Goal: Information Seeking & Learning: Learn about a topic

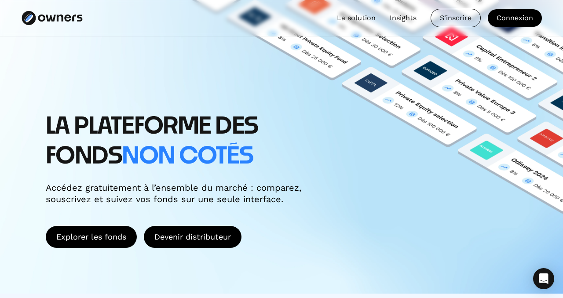
scroll to position [52, 0]
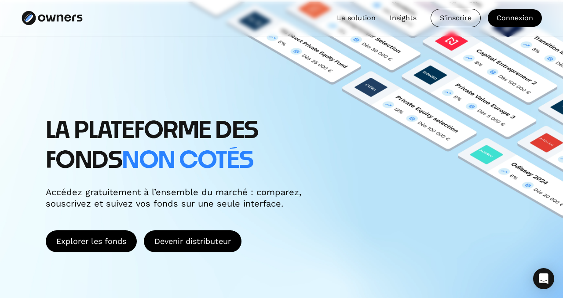
drag, startPoint x: 52, startPoint y: 16, endPoint x: 414, endPoint y: 1, distance: 362.6
click at [0, 0] on div "FR / EN La solution Insights S'inscrire Connexion" at bounding box center [281, 18] width 563 height 37
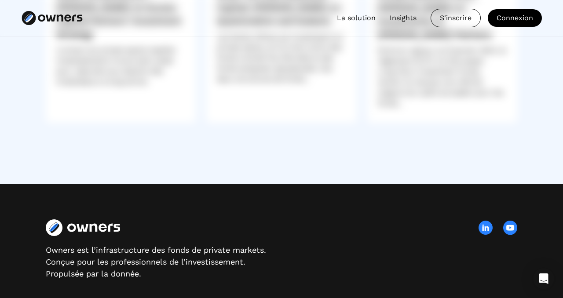
scroll to position [2606, 0]
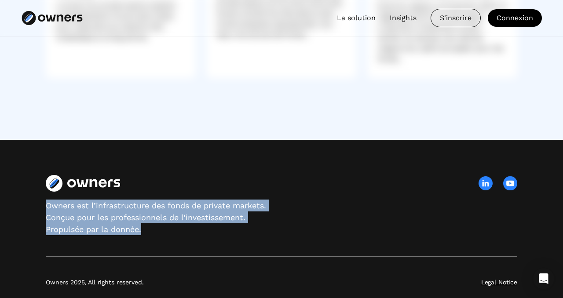
drag, startPoint x: 142, startPoint y: 220, endPoint x: 43, endPoint y: 190, distance: 103.5
click at [43, 190] on div "Owners est l’infrastructure des fonds de private markets. Conçue pour les profe…" at bounding box center [281, 224] width 563 height 169
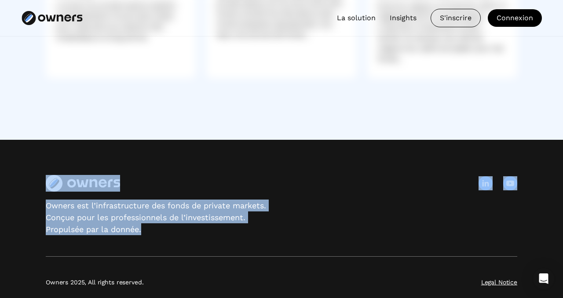
drag, startPoint x: 145, startPoint y: 218, endPoint x: 34, endPoint y: 182, distance: 116.7
click at [34, 182] on div "Owners est l’infrastructure des fonds de private markets. Conçue pour les profe…" at bounding box center [281, 224] width 563 height 169
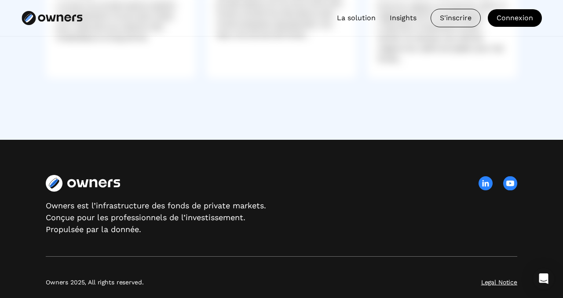
click at [512, 177] on img at bounding box center [511, 184] width 14 height 14
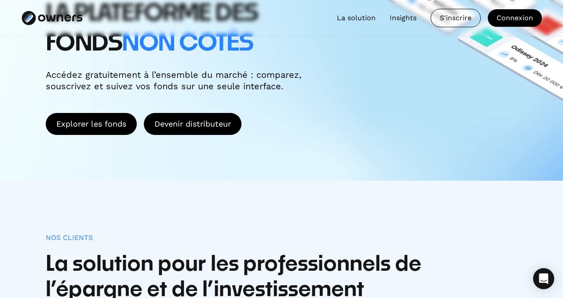
scroll to position [169, 0]
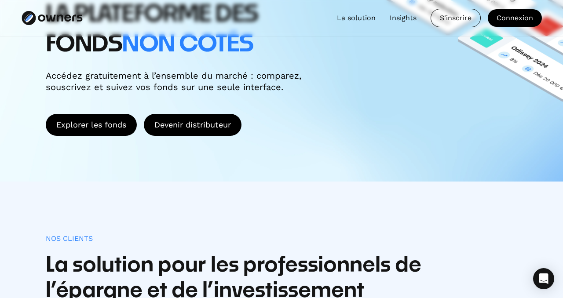
click at [357, 20] on link "La solution" at bounding box center [356, 18] width 39 height 11
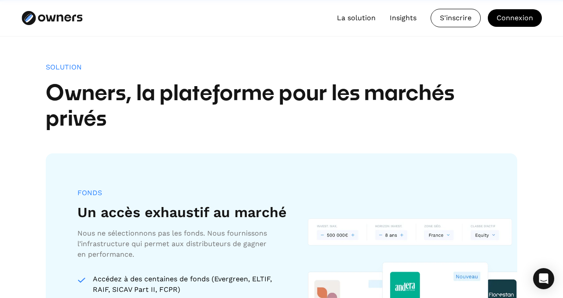
scroll to position [702, 0]
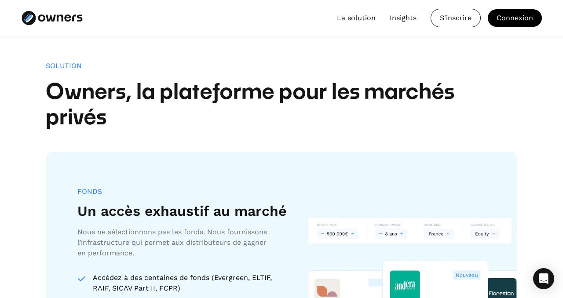
click at [399, 17] on link "Insights" at bounding box center [403, 18] width 27 height 11
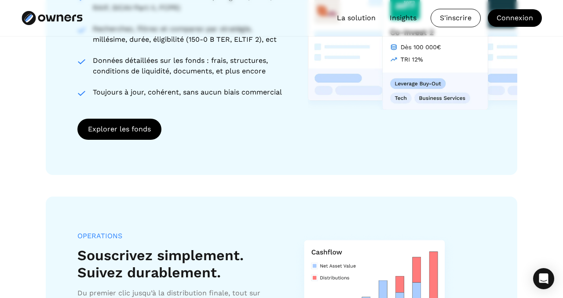
scroll to position [898, 0]
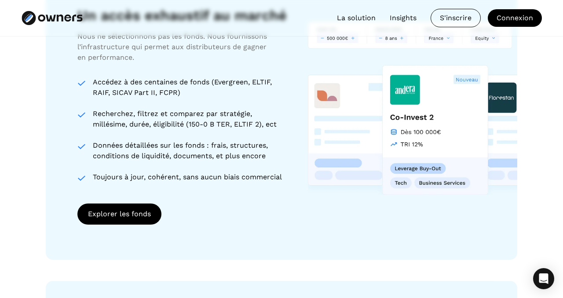
click at [180, 154] on div "Données détaillées sur les fonds : frais, structures, conditions de liquidité, …" at bounding box center [190, 150] width 194 height 21
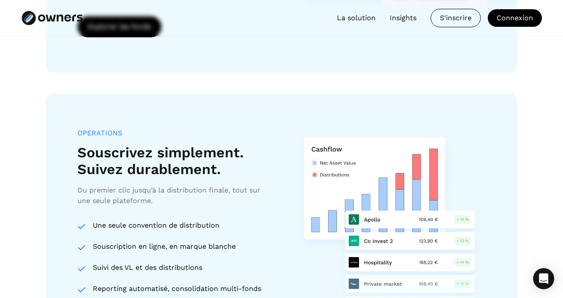
scroll to position [1150, 0]
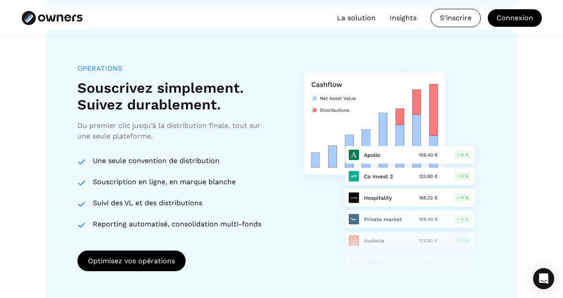
click at [177, 159] on div "Une seule convention de distribution" at bounding box center [177, 161] width 169 height 11
click at [166, 186] on div "Souscription en ligne, en marque blanche" at bounding box center [177, 182] width 169 height 11
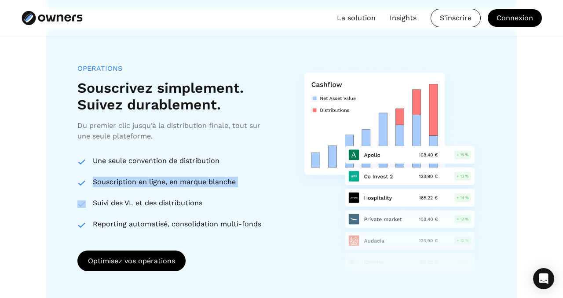
click at [166, 186] on div "Souscription en ligne, en marque blanche" at bounding box center [177, 182] width 169 height 11
click at [148, 209] on div "Une seule convention de distribution Souscription en ligne, en marque blanche S…" at bounding box center [169, 193] width 185 height 74
click at [151, 206] on div "Suivi des VL et des distributions" at bounding box center [177, 203] width 169 height 11
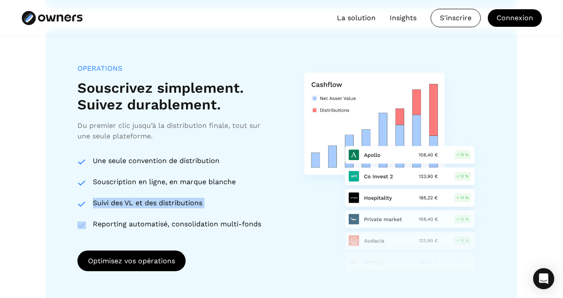
click at [151, 206] on div "Suivi des VL et des distributions" at bounding box center [177, 203] width 169 height 11
click at [147, 222] on div "Reporting automatisé, consolidation multi-fonds" at bounding box center [177, 224] width 169 height 11
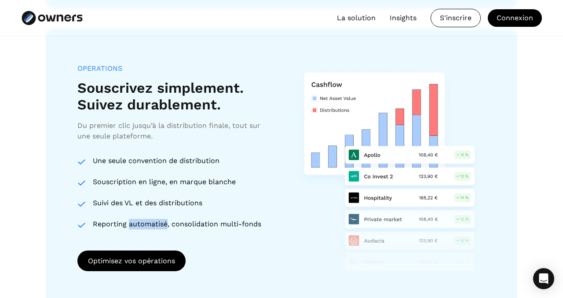
click at [147, 222] on div "Reporting automatisé, consolidation multi-fonds" at bounding box center [177, 224] width 169 height 11
click at [147, 200] on div "Suivi des VL et des distributions" at bounding box center [177, 203] width 169 height 11
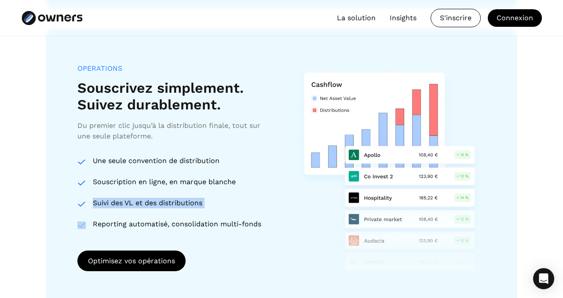
click at [147, 200] on div "Suivi des VL et des distributions" at bounding box center [177, 203] width 169 height 11
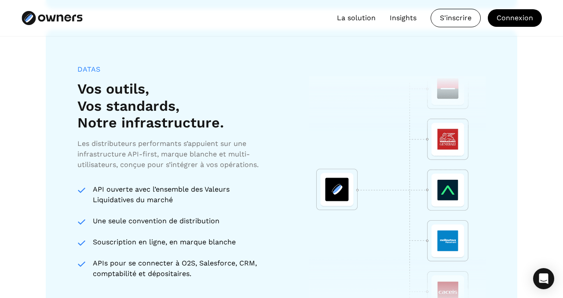
scroll to position [1452, 0]
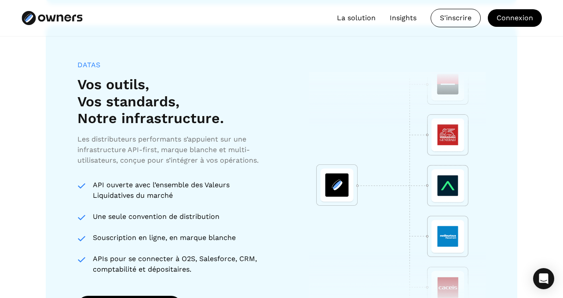
click at [147, 200] on div "API ouverte avec l’ensemble des Valeurs Liquidatives du marché" at bounding box center [182, 190] width 178 height 21
click at [148, 195] on div "API ouverte avec l’ensemble des Valeurs Liquidatives du marché" at bounding box center [182, 190] width 178 height 21
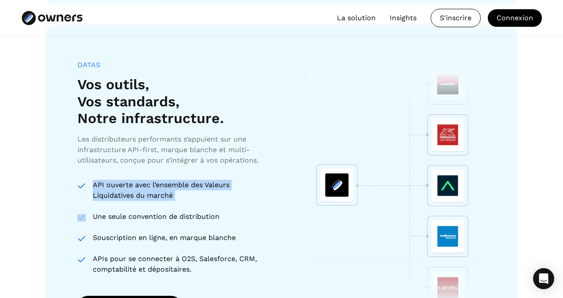
click at [148, 195] on div "API ouverte avec l’ensemble des Valeurs Liquidatives du marché" at bounding box center [182, 190] width 178 height 21
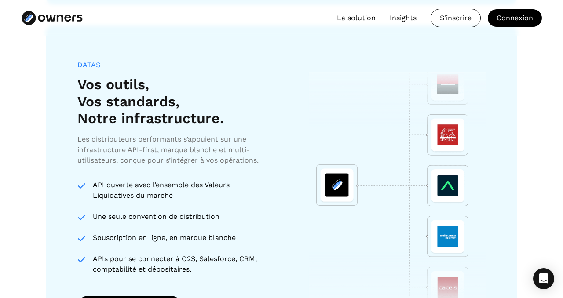
click at [143, 217] on div "Une seule convention de distribution" at bounding box center [182, 217] width 178 height 11
click at [147, 238] on div "Souscription en ligne, en marque blanche" at bounding box center [182, 238] width 178 height 11
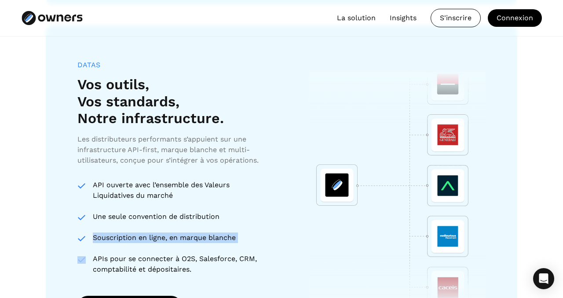
click at [147, 238] on div "Souscription en ligne, en marque blanche" at bounding box center [182, 238] width 178 height 11
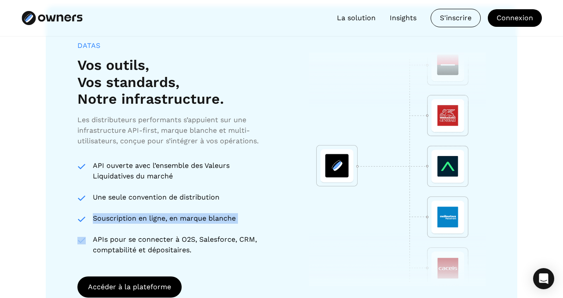
scroll to position [1472, 0]
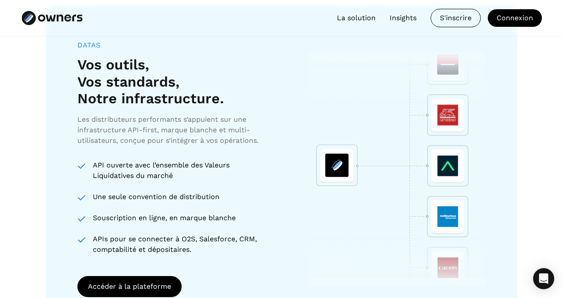
click at [147, 238] on div "APIs pour se connecter à O2S, Salesforce, CRM, comptabilité et dépositaires." at bounding box center [182, 244] width 178 height 21
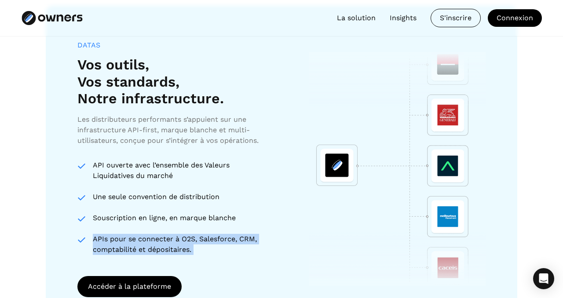
click at [147, 238] on div "APIs pour se connecter à O2S, Salesforce, CRM, comptabilité et dépositaires." at bounding box center [182, 244] width 178 height 21
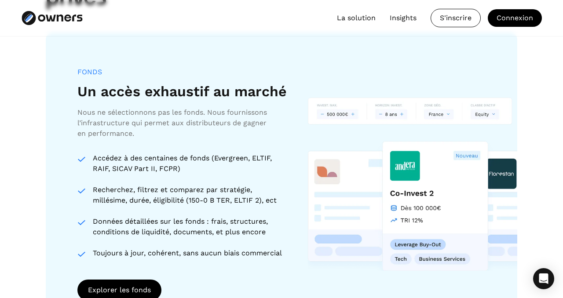
scroll to position [0, 0]
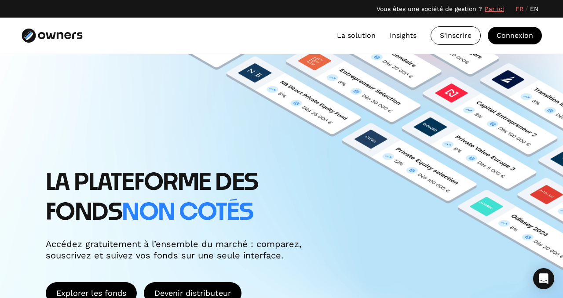
click at [494, 9] on link "Par ici" at bounding box center [494, 8] width 19 height 9
click at [501, 9] on link "Par ici" at bounding box center [494, 8] width 19 height 9
